Goal: Transaction & Acquisition: Book appointment/travel/reservation

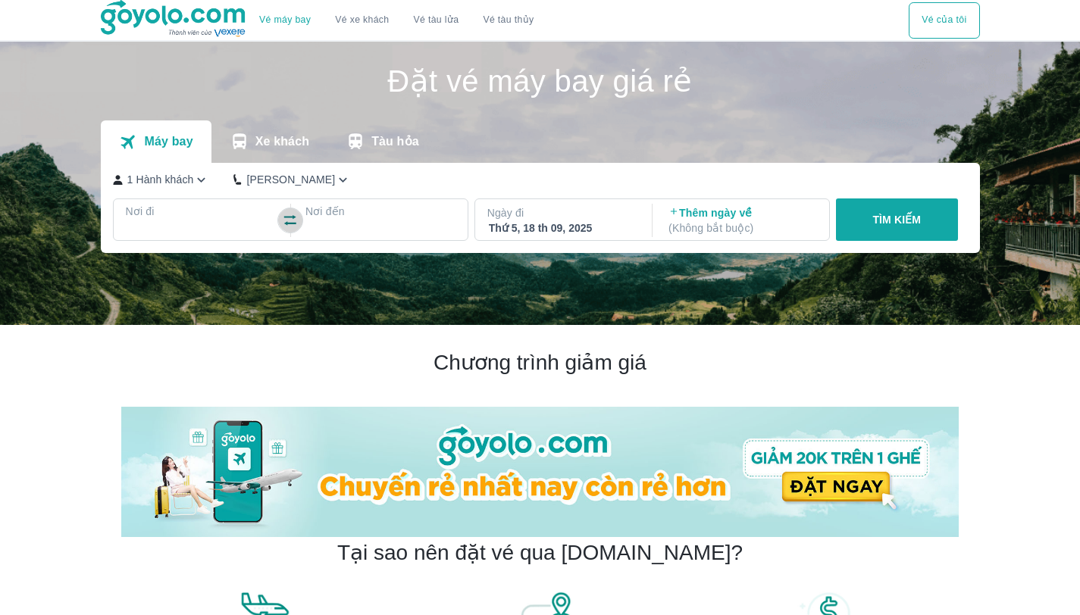
click at [291, 218] on icon "button" at bounding box center [290, 220] width 15 height 15
click at [197, 233] on div at bounding box center [200, 230] width 147 height 18
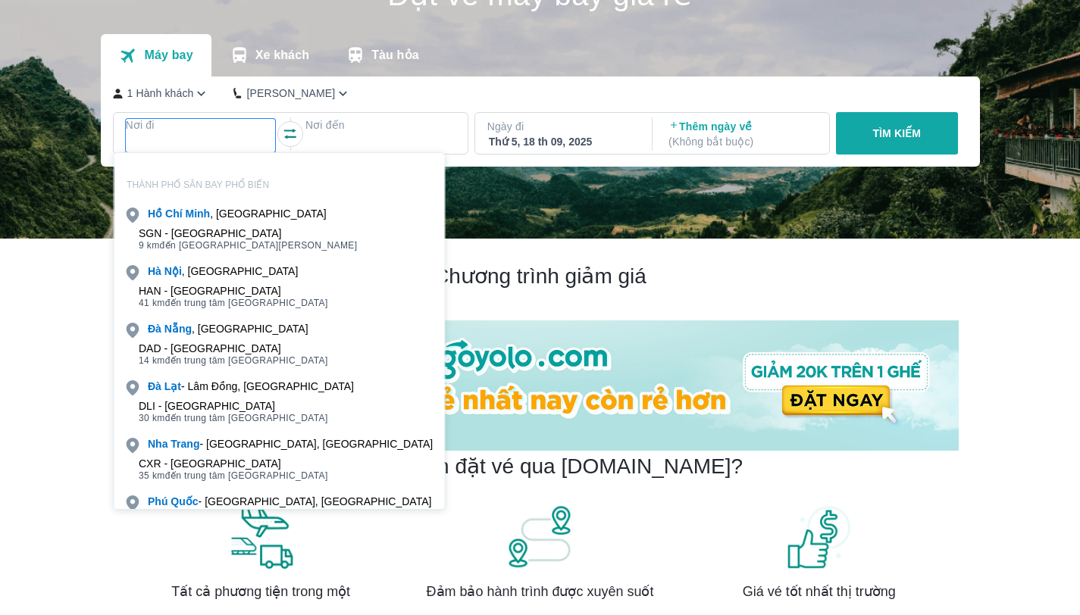
scroll to position [87, 0]
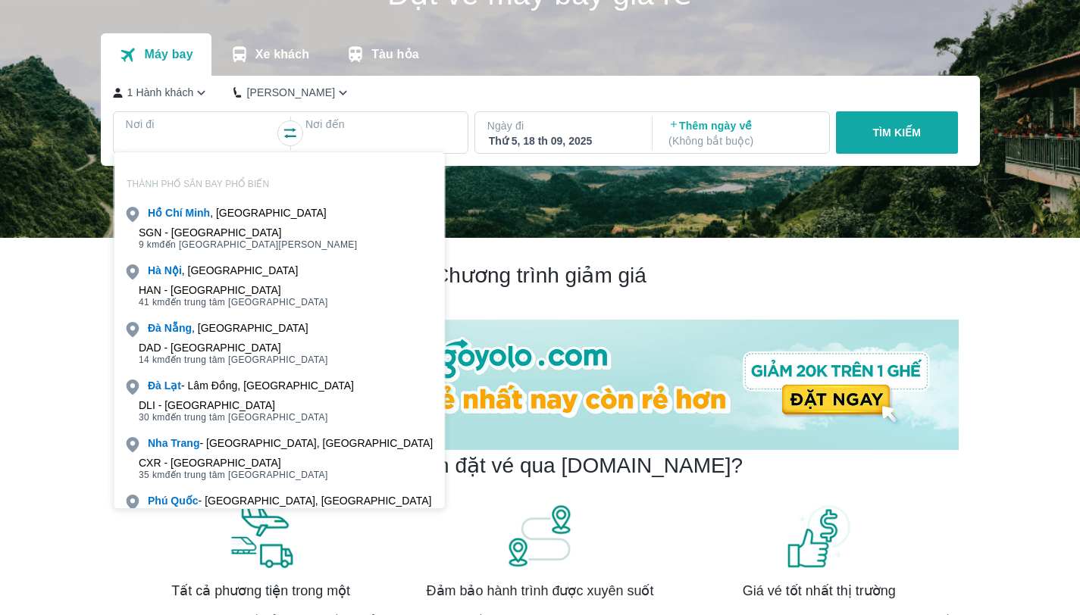
click at [209, 229] on div "SGN - [GEOGRAPHIC_DATA]" at bounding box center [248, 233] width 219 height 12
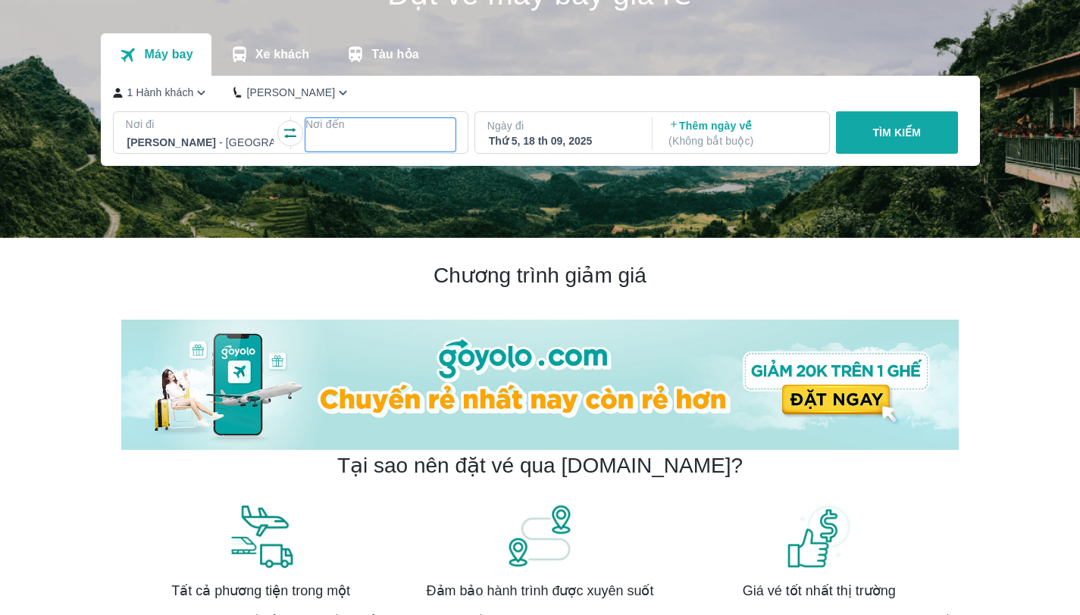
click at [331, 141] on div at bounding box center [380, 142] width 147 height 18
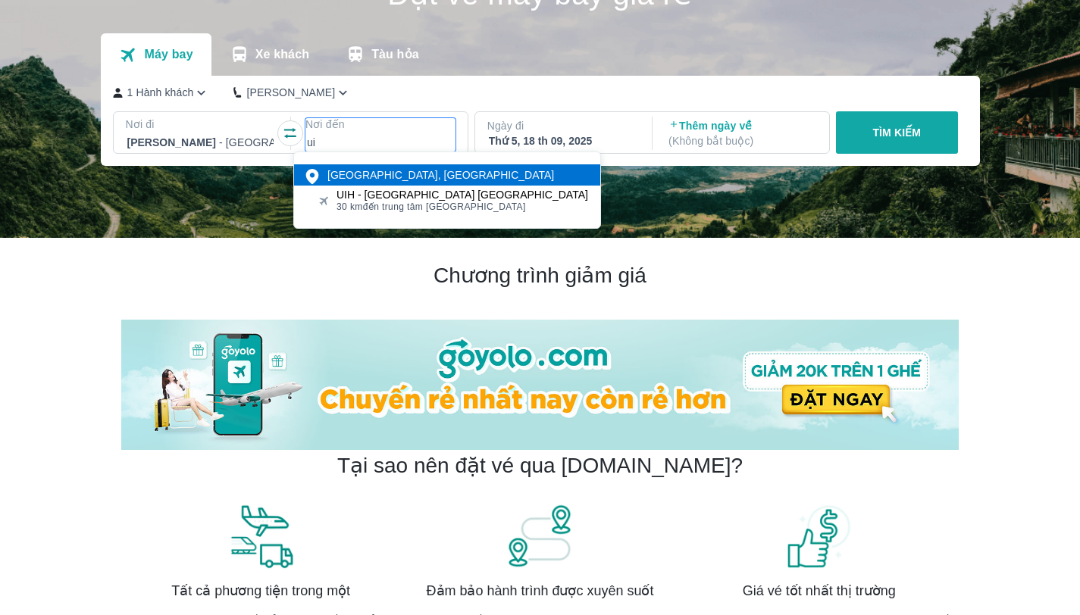
type input "ui"
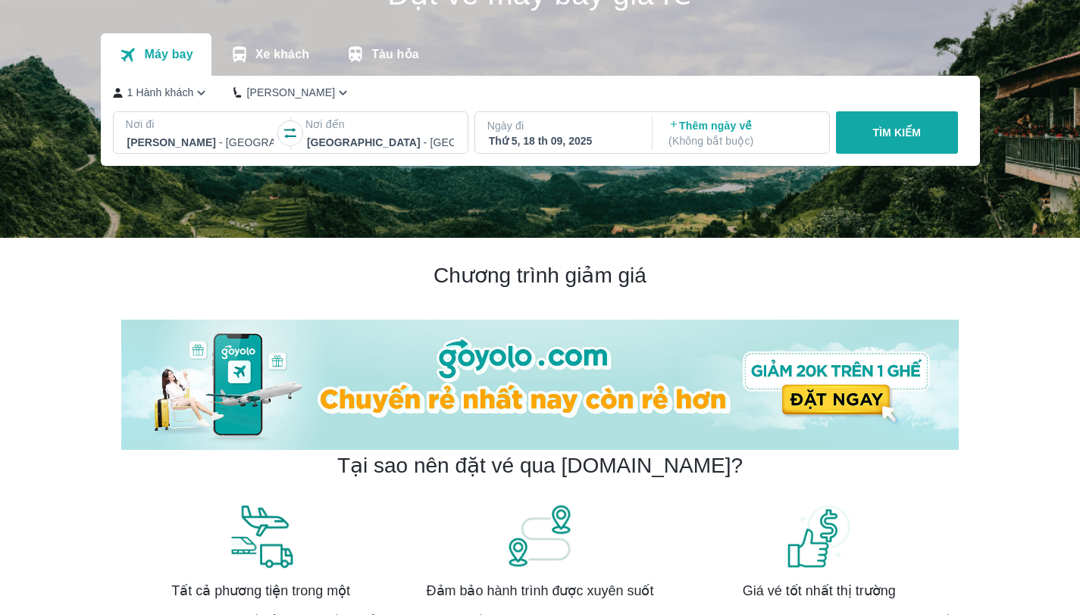
click at [558, 141] on div "Thứ 5, 18 th 09, 2025" at bounding box center [562, 140] width 147 height 15
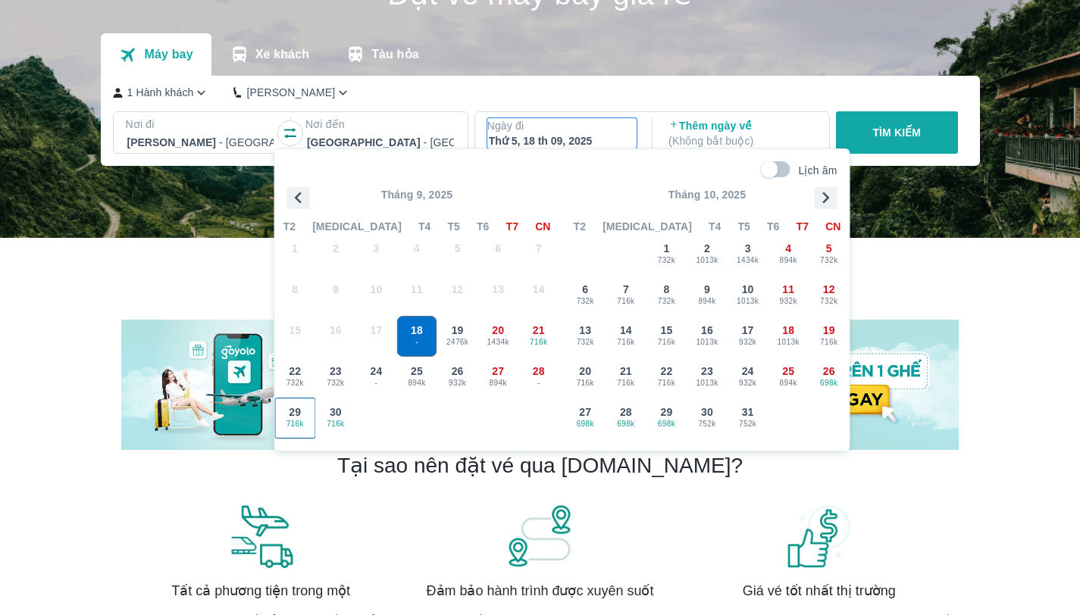
click at [299, 430] on span "716k" at bounding box center [295, 424] width 39 height 12
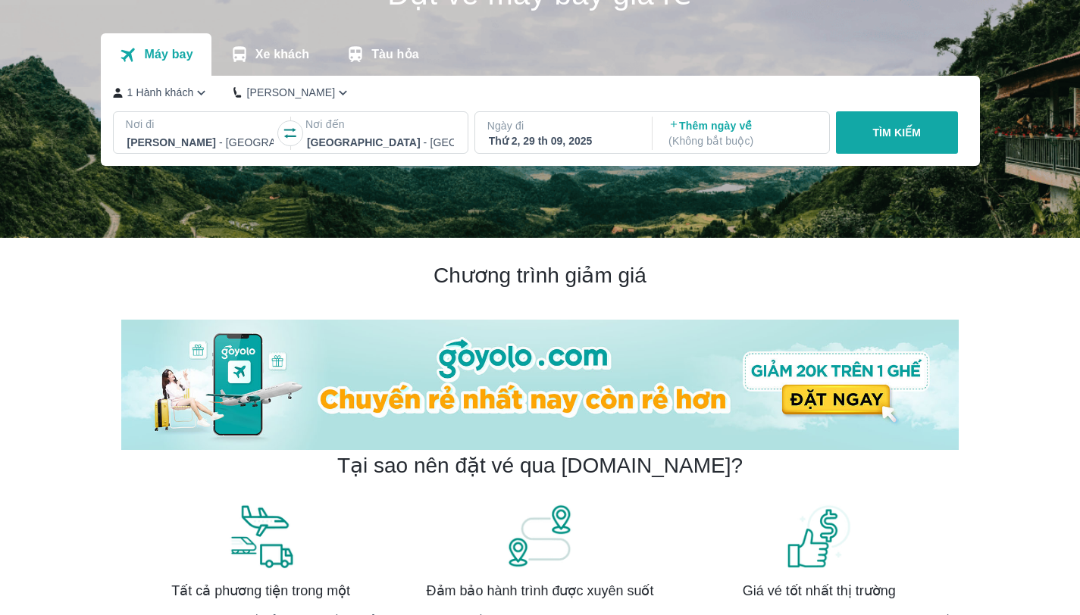
click at [860, 127] on button "TÌM KIẾM" at bounding box center [897, 132] width 122 height 42
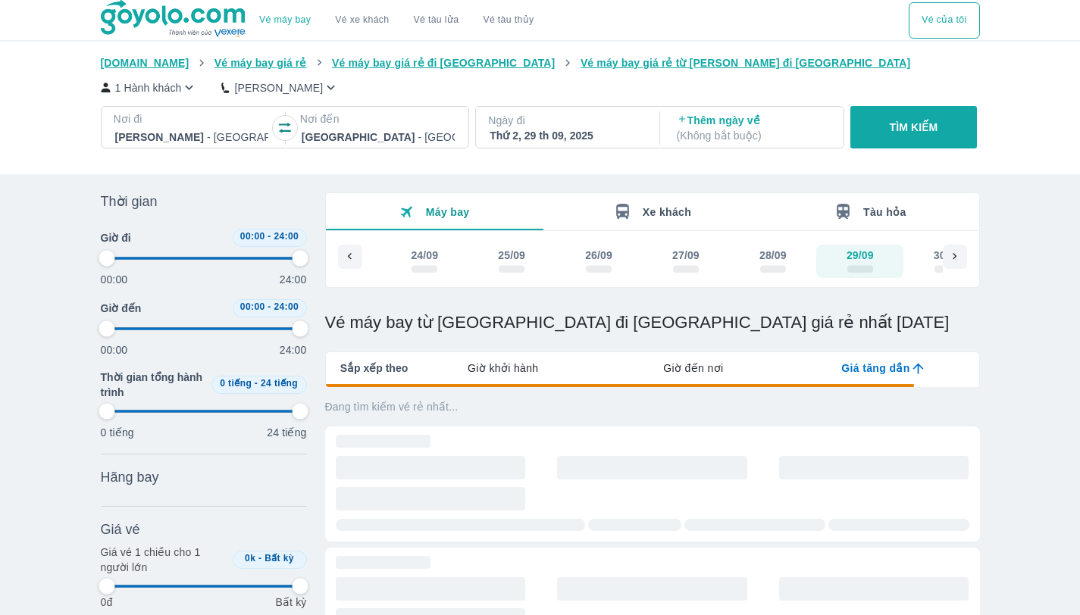
type input "97.9166666666667"
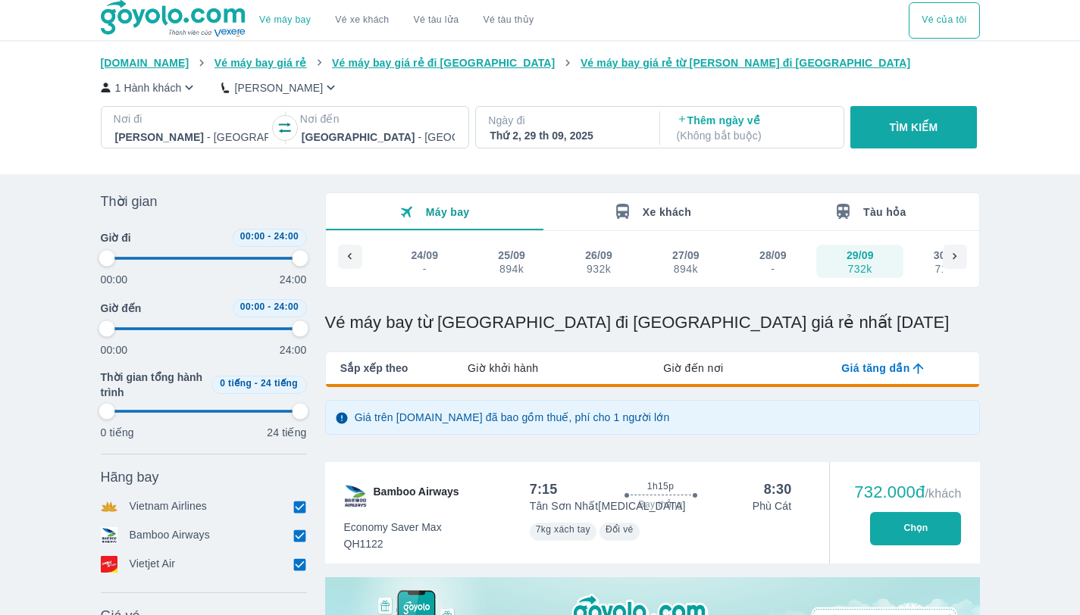
type input "97.9166666666667"
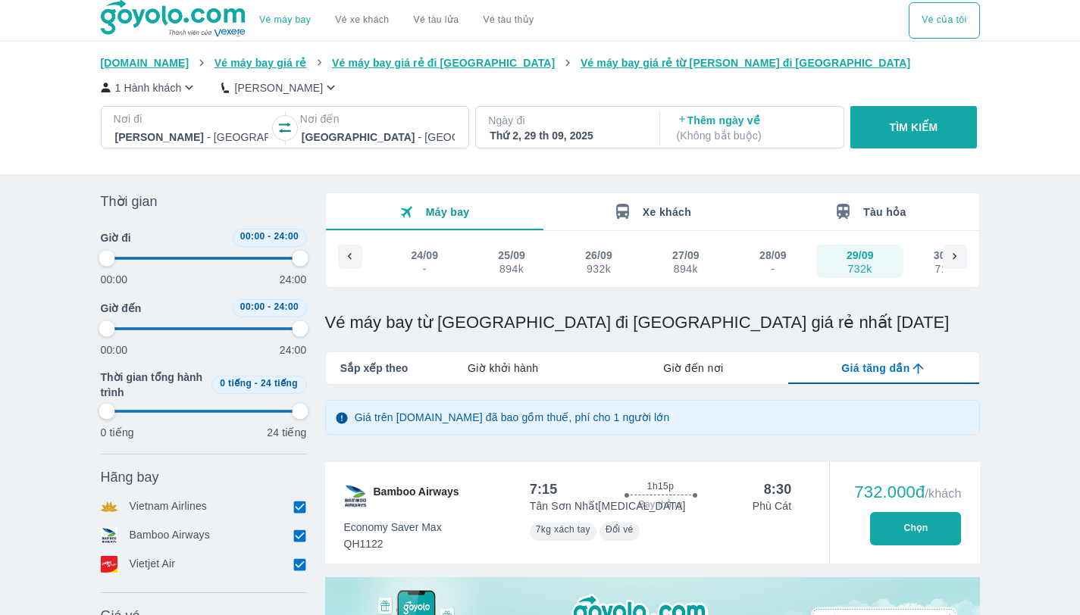
type input "97.9166666666667"
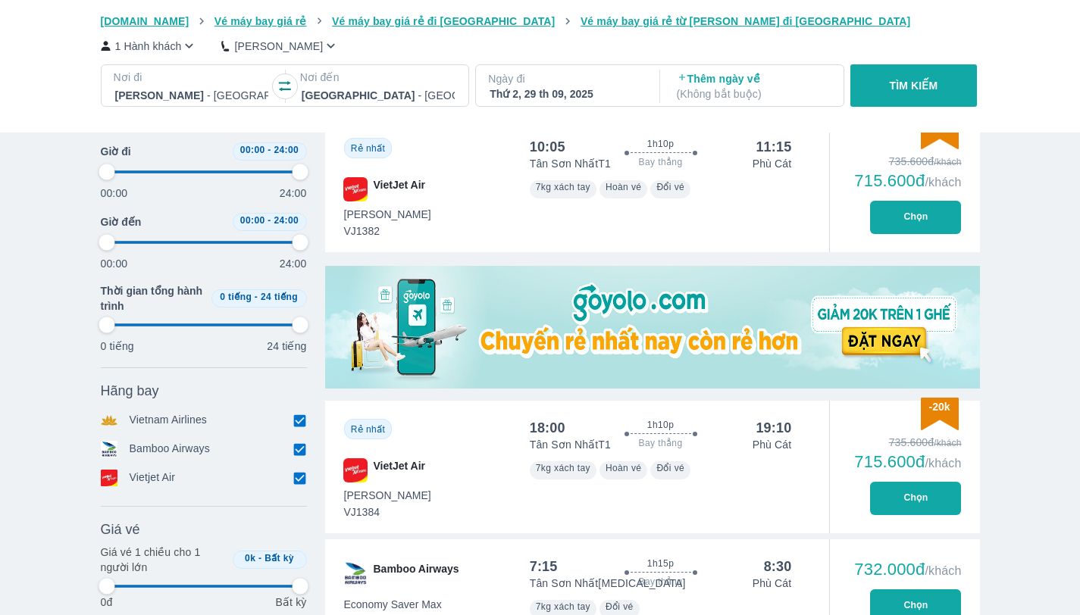
scroll to position [346, 0]
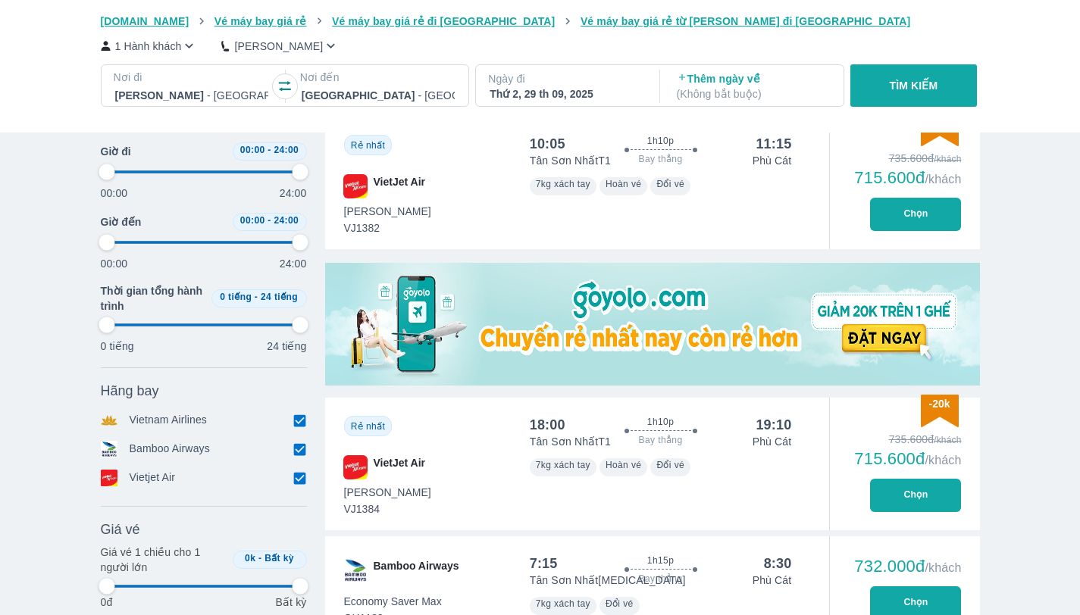
type input "97.9166666666667"
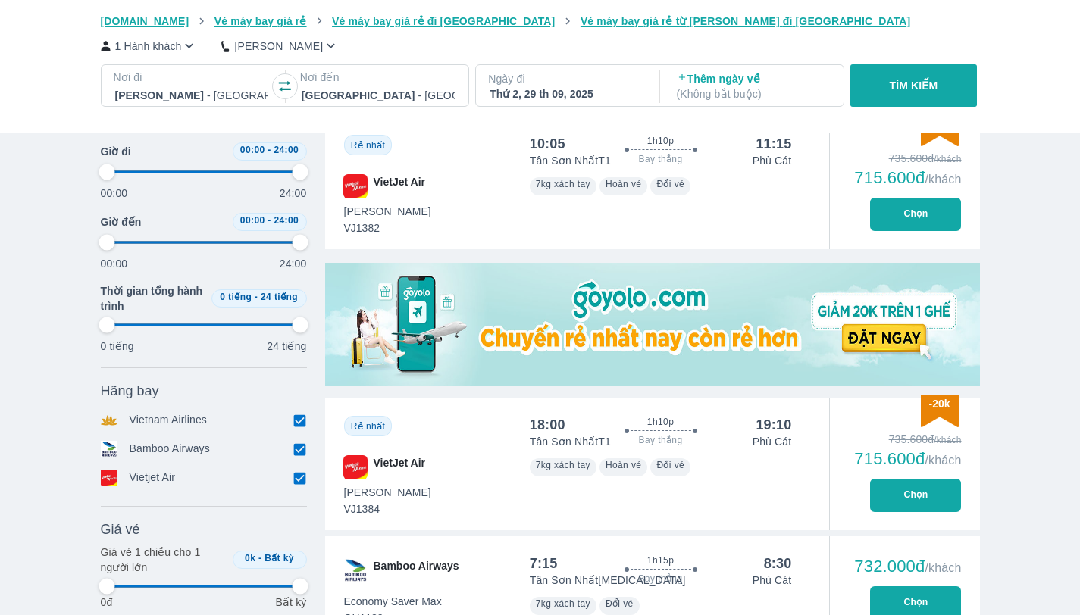
type input "97.9166666666667"
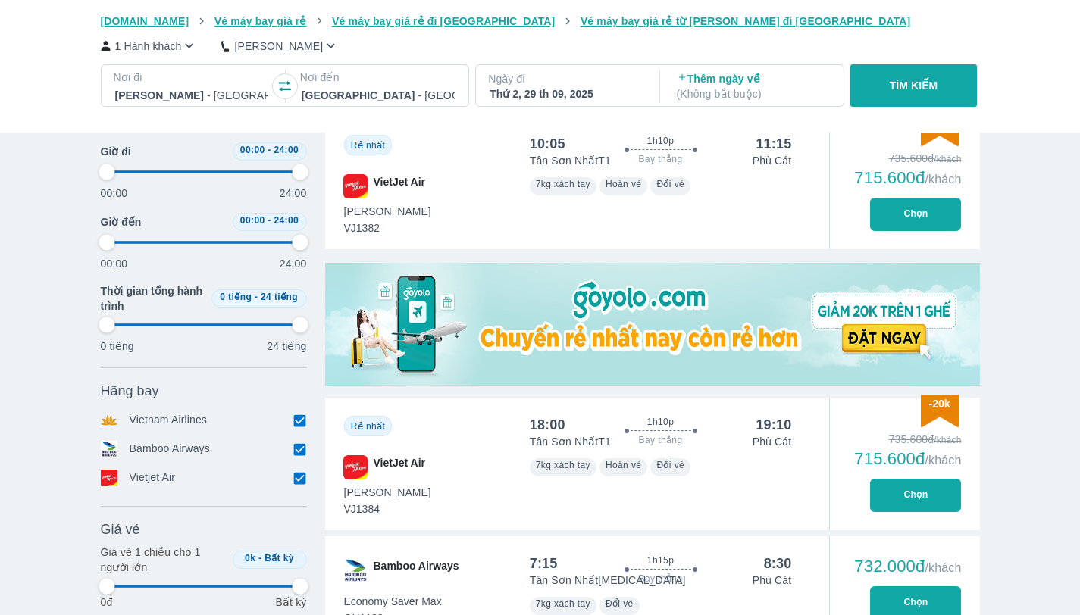
type input "97.9166666666667"
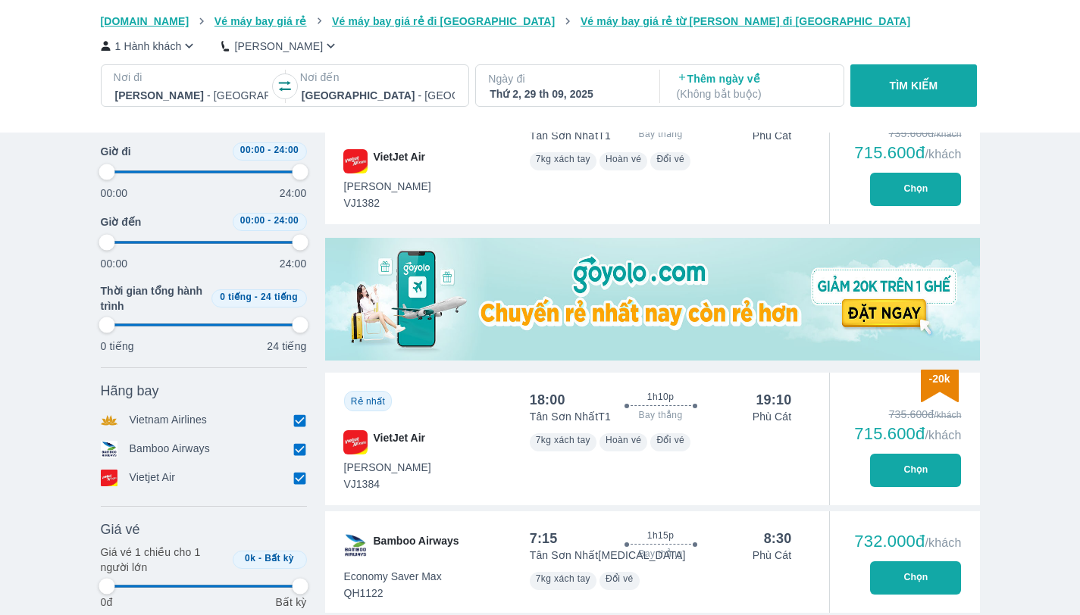
scroll to position [372, 0]
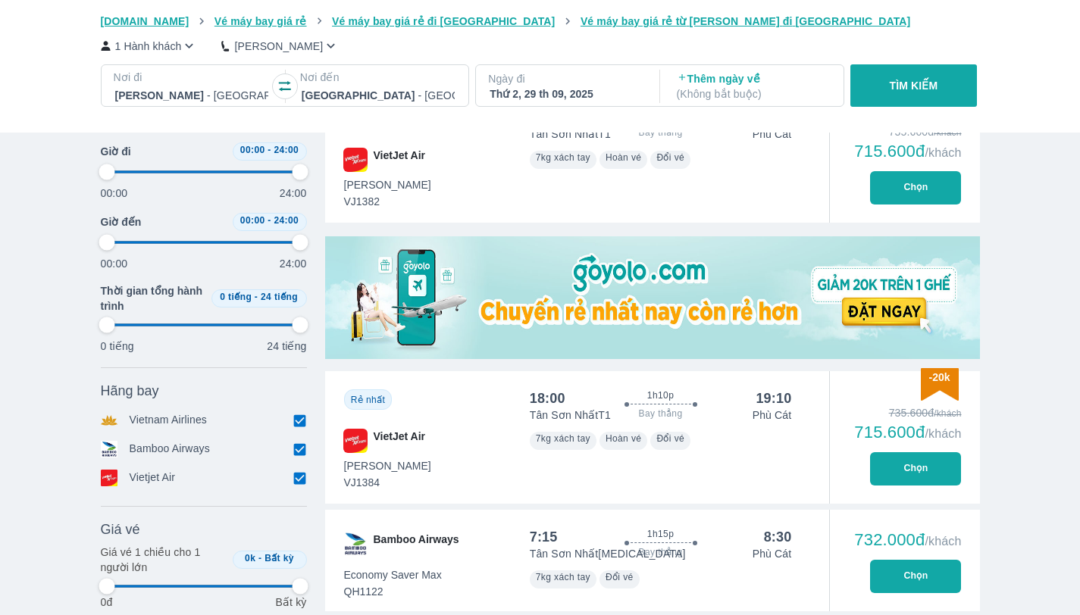
click at [914, 470] on button "Chọn" at bounding box center [915, 468] width 91 height 33
type input "97.9166666666667"
